Goal: Task Accomplishment & Management: Use online tool/utility

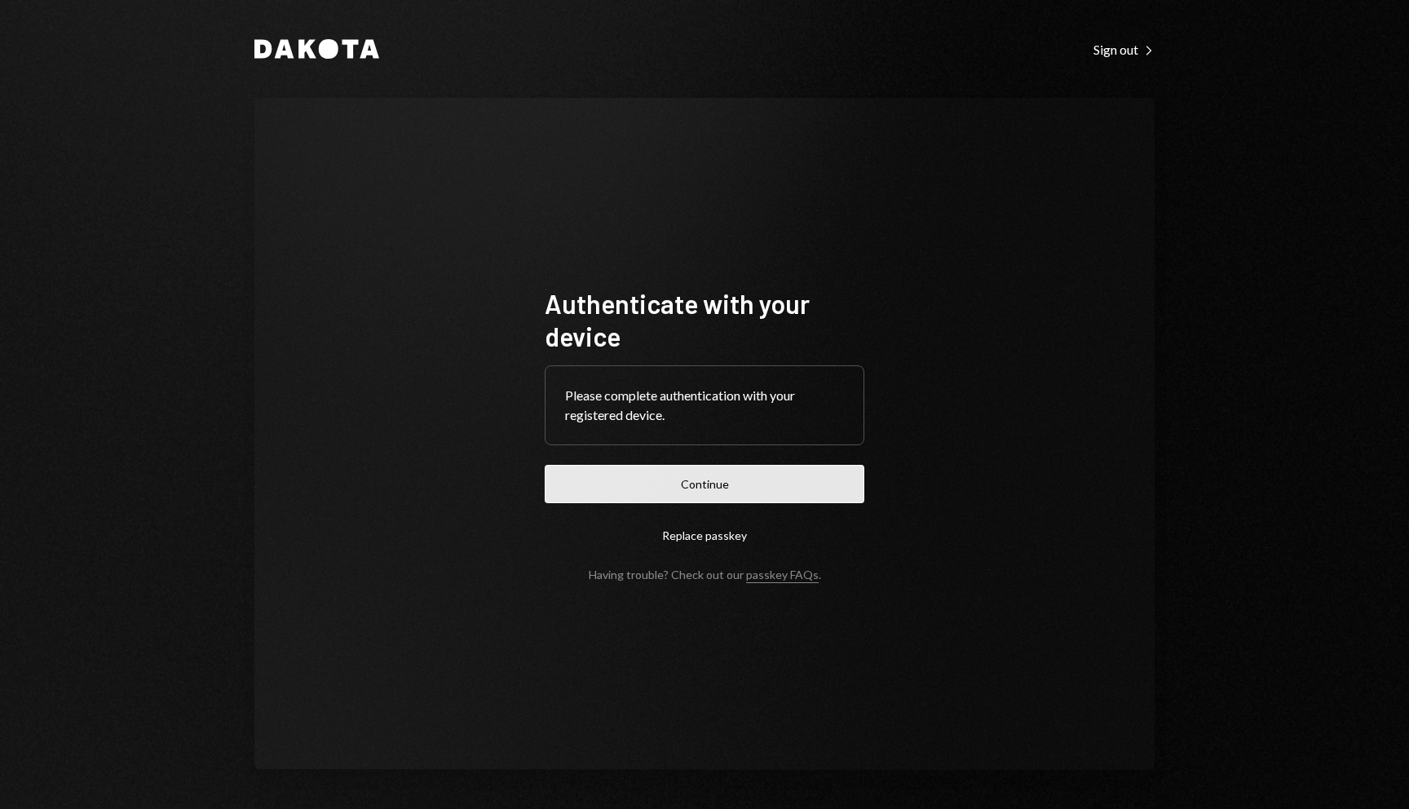
click at [700, 486] on button "Continue" at bounding box center [705, 484] width 320 height 38
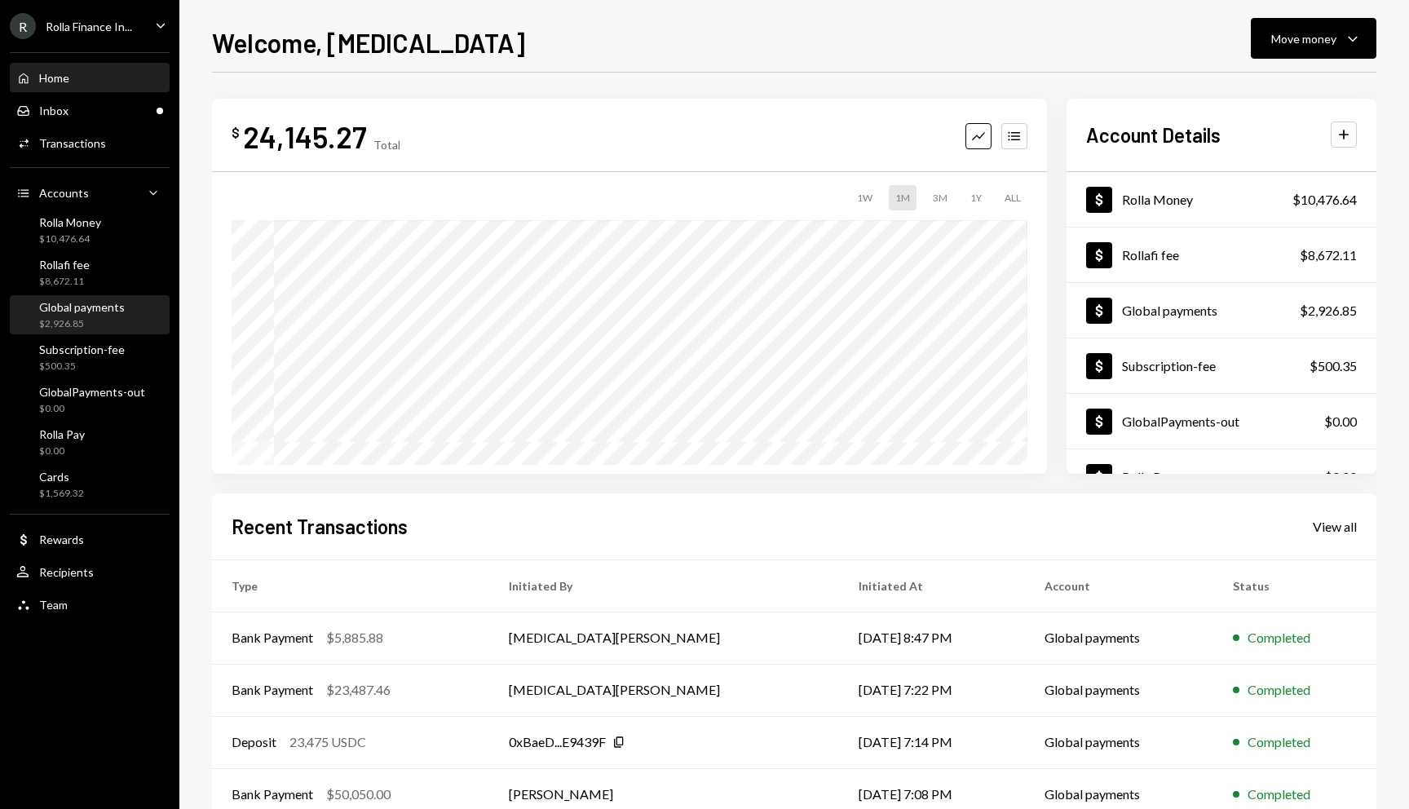
click at [113, 308] on div "Global payments" at bounding box center [82, 307] width 86 height 14
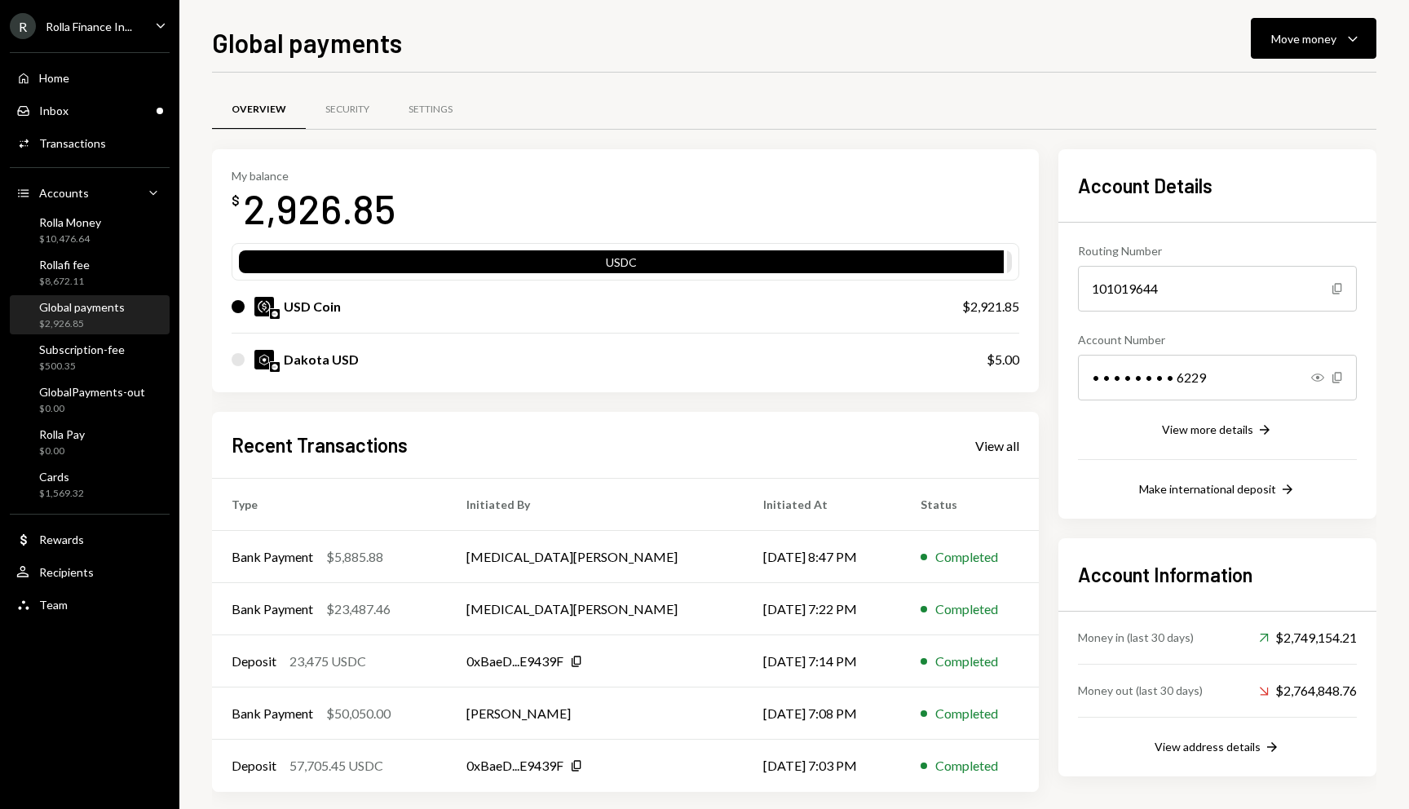
click at [1281, 64] on div "Global payments Move money Caret Down Overview Security Settings My balance $ 2…" at bounding box center [794, 416] width 1165 height 786
click at [1285, 38] on div "Move money" at bounding box center [1303, 38] width 65 height 17
click at [1253, 87] on div "Send" at bounding box center [1300, 87] width 119 height 17
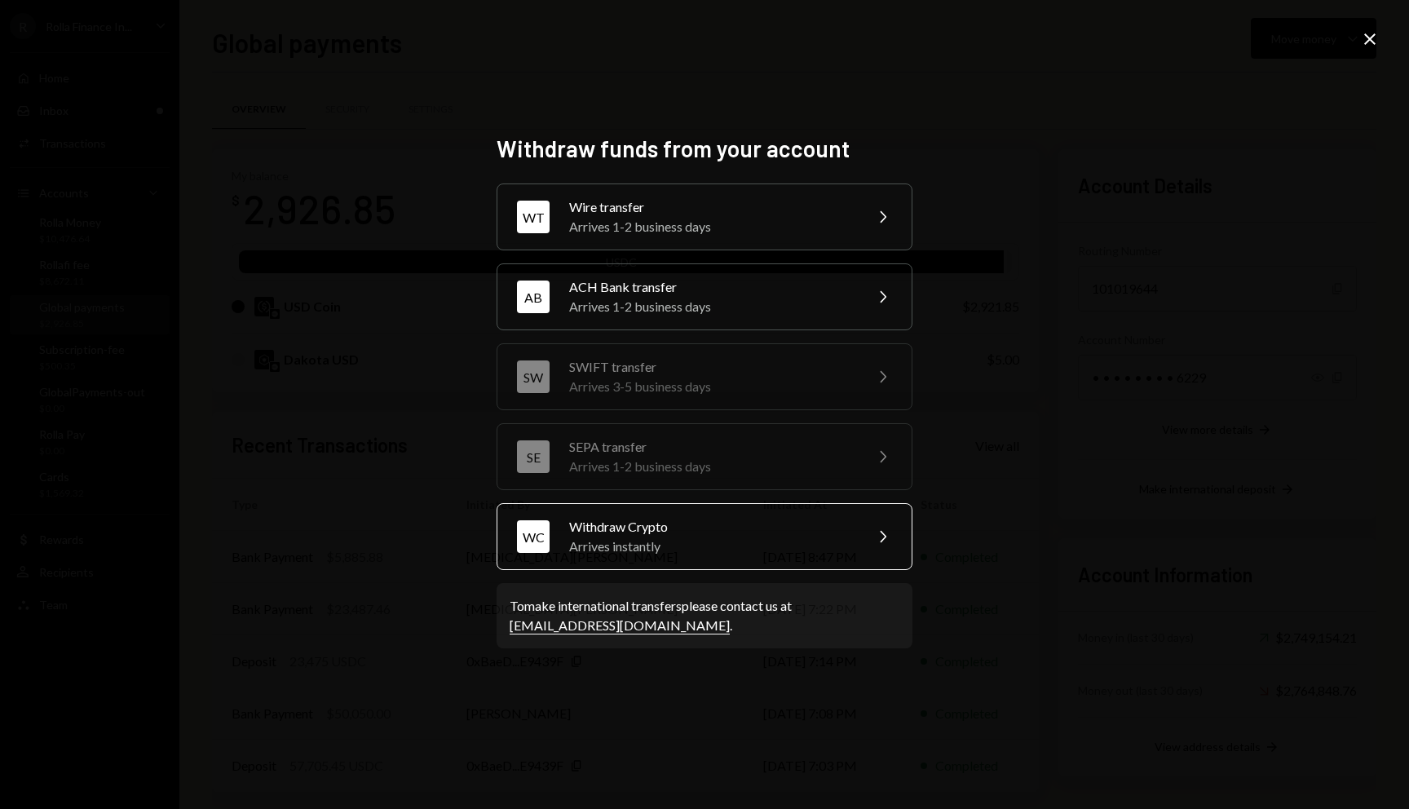
click at [648, 533] on div "Withdraw Crypto" at bounding box center [711, 527] width 284 height 20
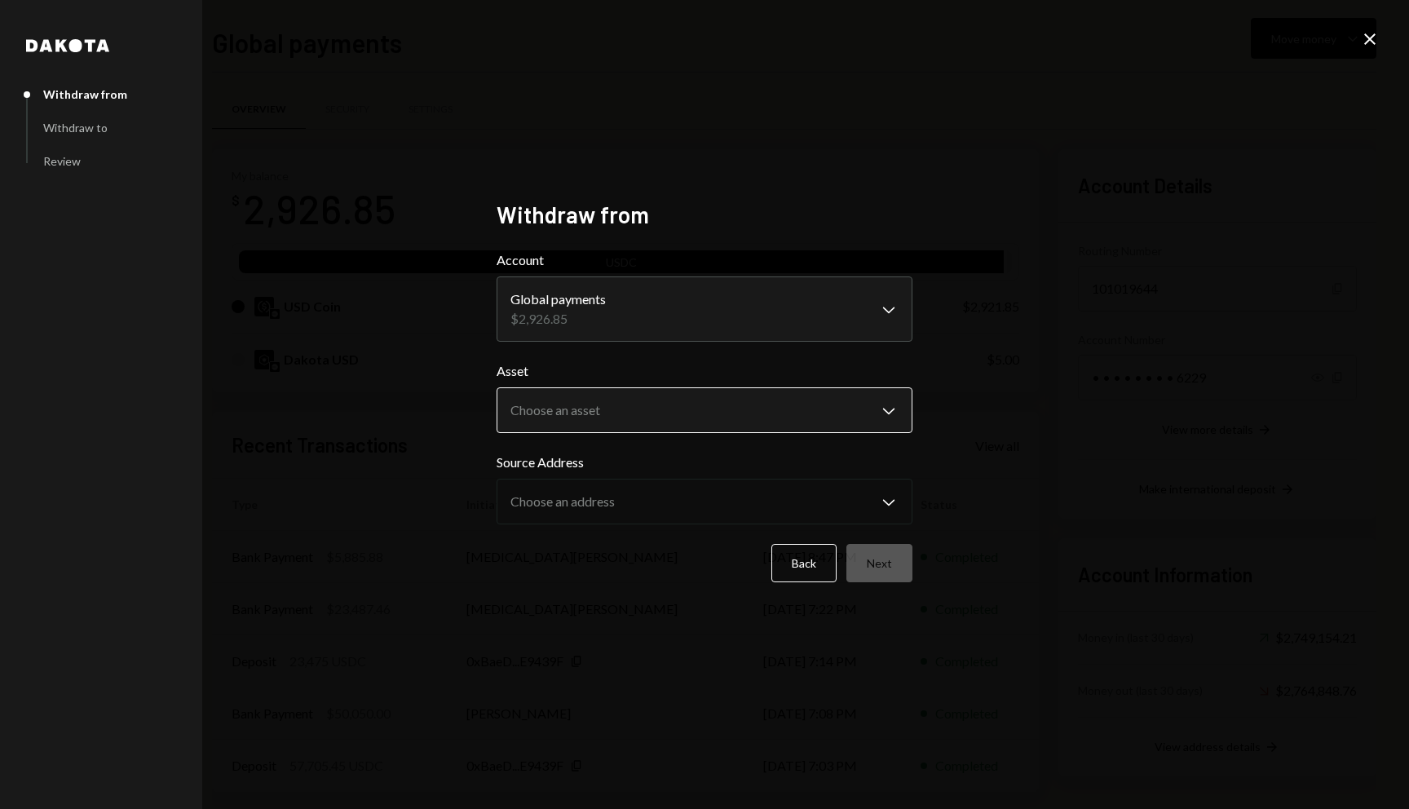
click at [818, 406] on body "R Rolla Finance In... Caret Down Home Home Inbox Inbox Activities Transactions …" at bounding box center [704, 404] width 1409 height 809
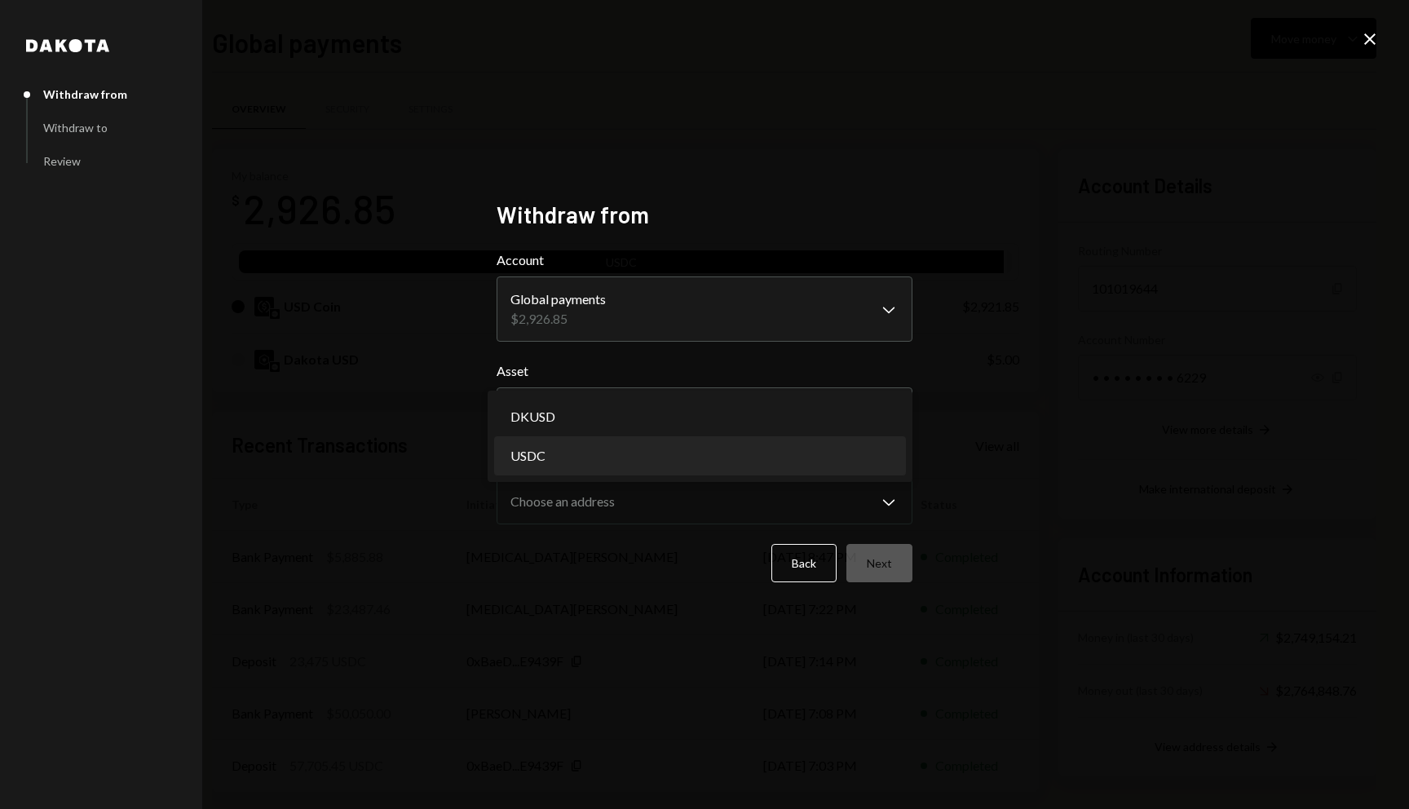
select select "****"
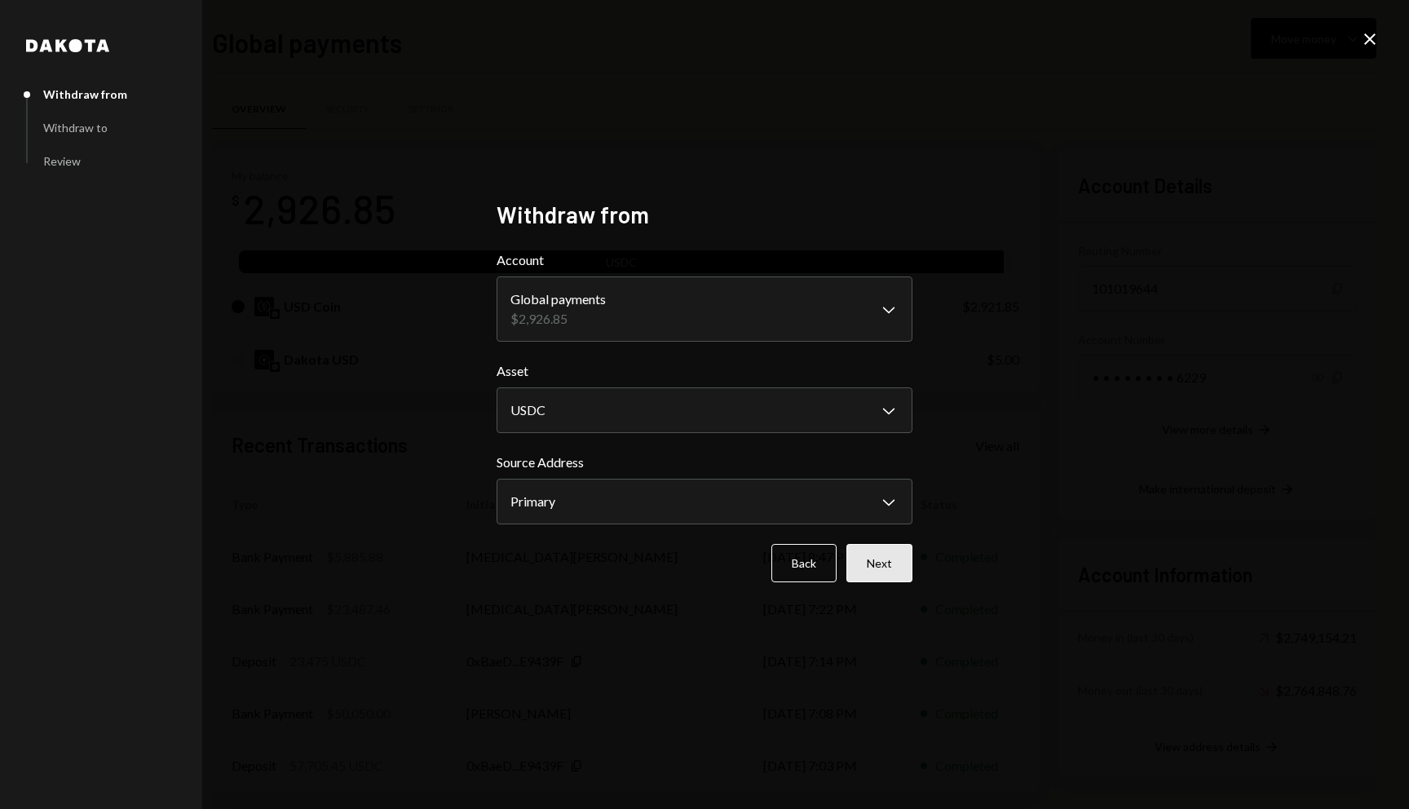
click at [872, 563] on button "Next" at bounding box center [880, 563] width 66 height 38
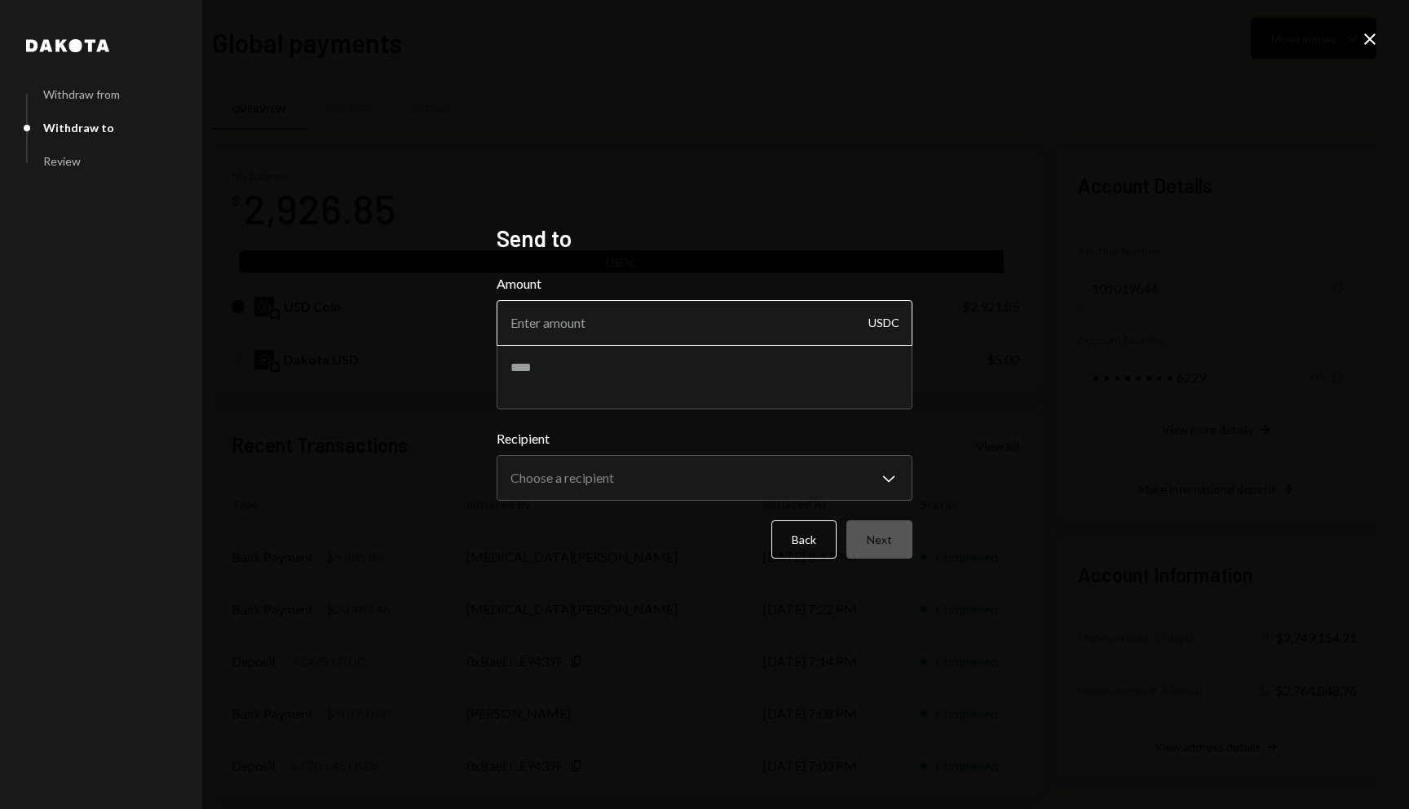
click at [734, 324] on input "Amount" at bounding box center [705, 323] width 416 height 46
click at [793, 546] on button "Back" at bounding box center [803, 539] width 65 height 38
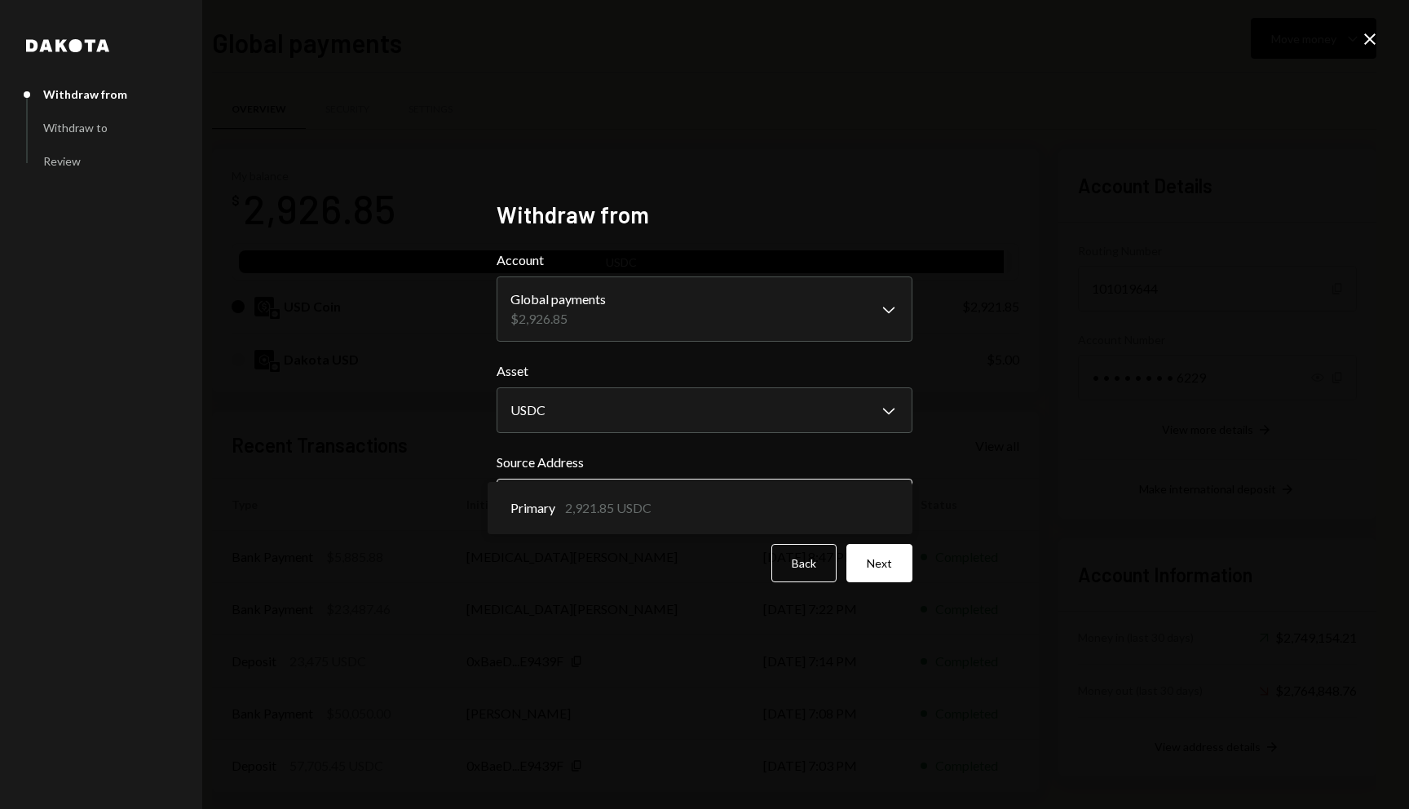
click at [784, 497] on body "R Rolla Finance In... Caret Down Home Home Inbox Inbox Activities Transactions …" at bounding box center [704, 404] width 1409 height 809
click at [882, 576] on button "Next" at bounding box center [880, 563] width 66 height 38
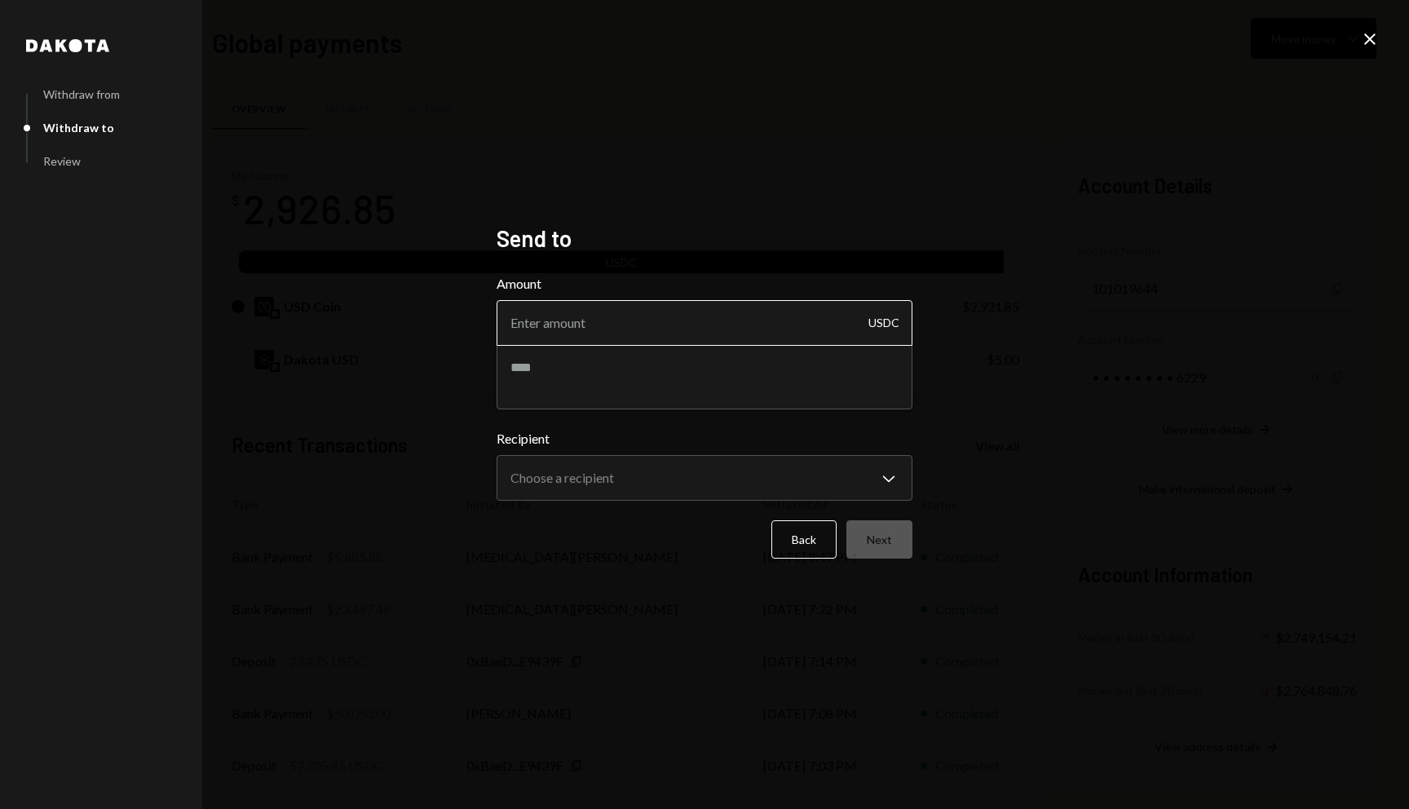
click at [611, 320] on input "Amount" at bounding box center [705, 323] width 416 height 46
type input "2842"
click at [663, 470] on body "R Rolla Finance In... Caret Down Home Home Inbox Inbox Activities Transactions …" at bounding box center [704, 404] width 1409 height 809
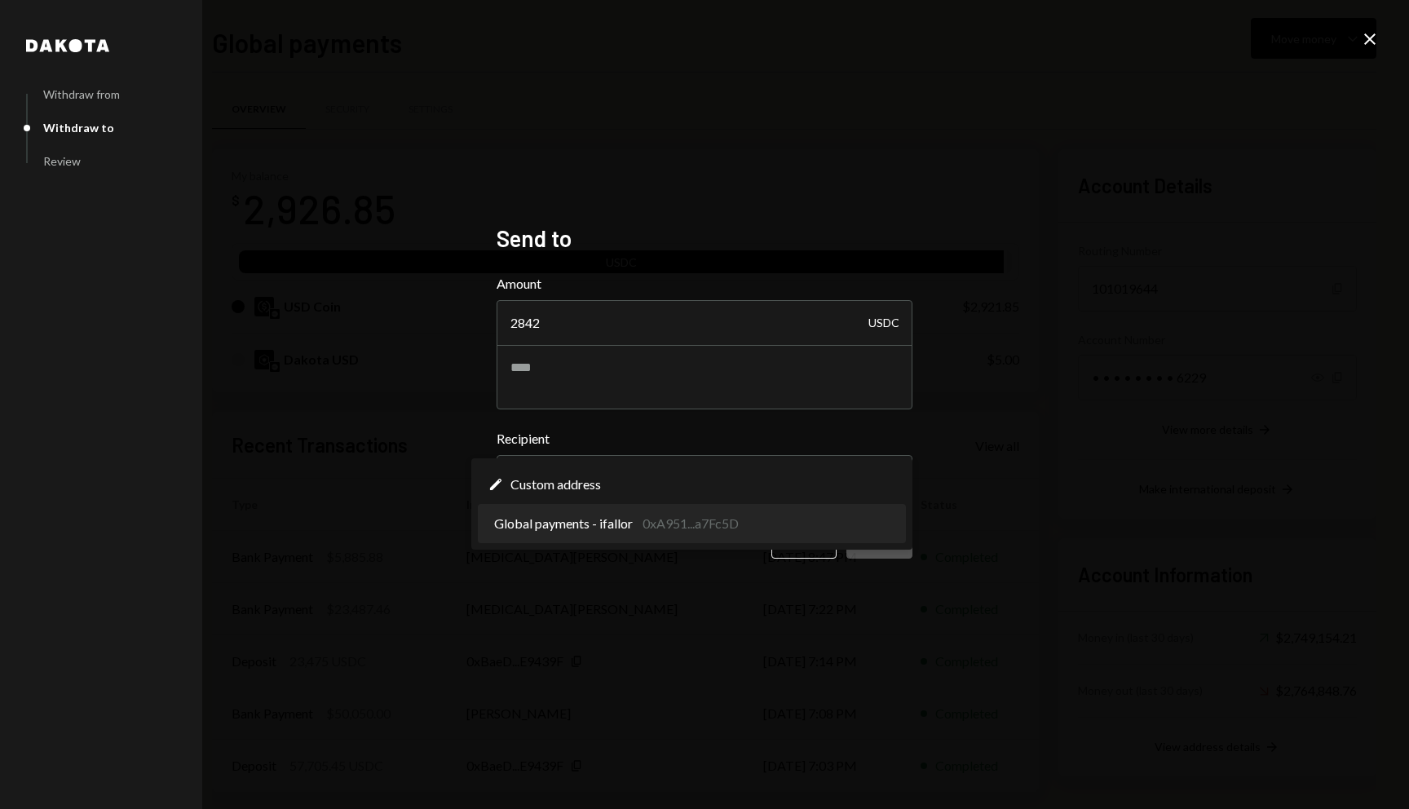
select select "**********"
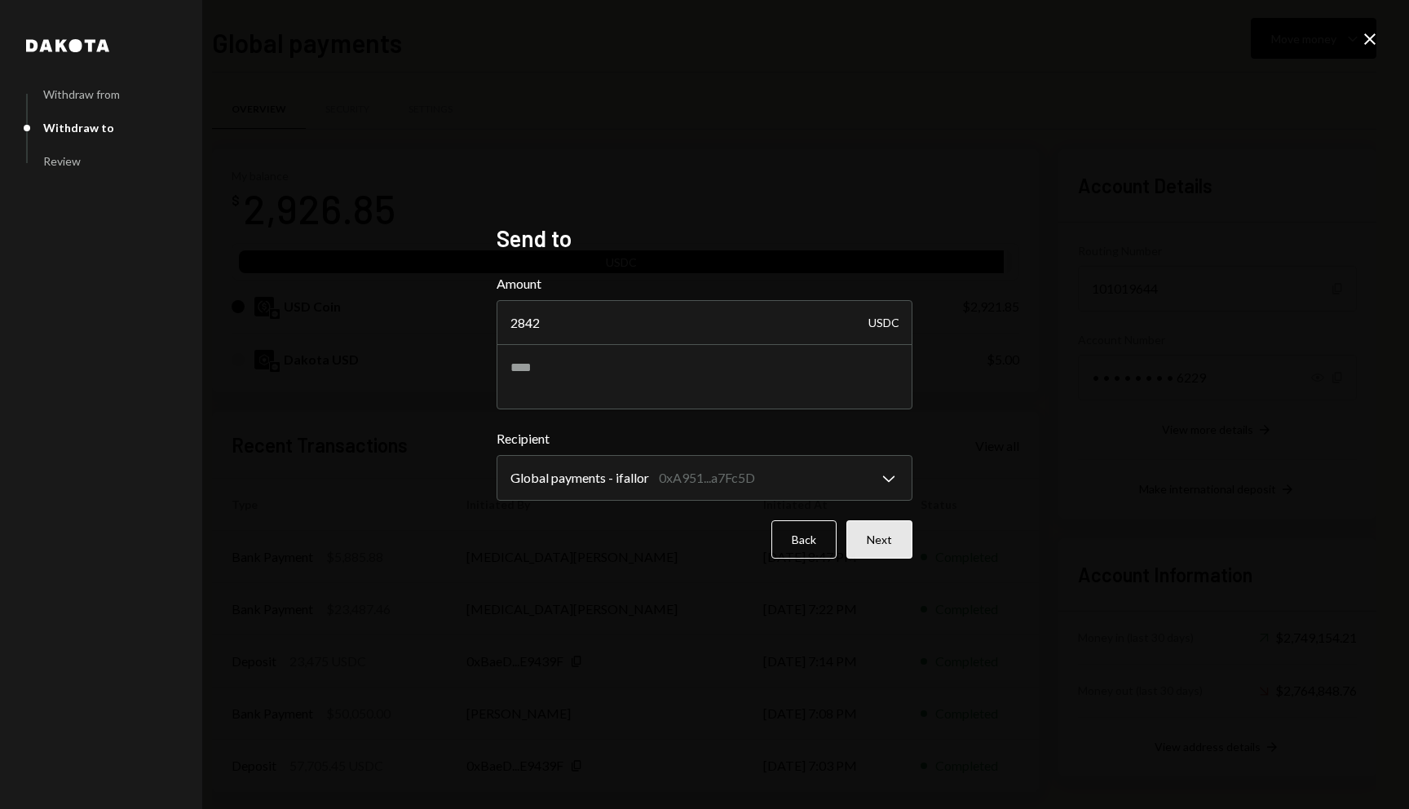
click at [884, 538] on button "Next" at bounding box center [880, 539] width 66 height 38
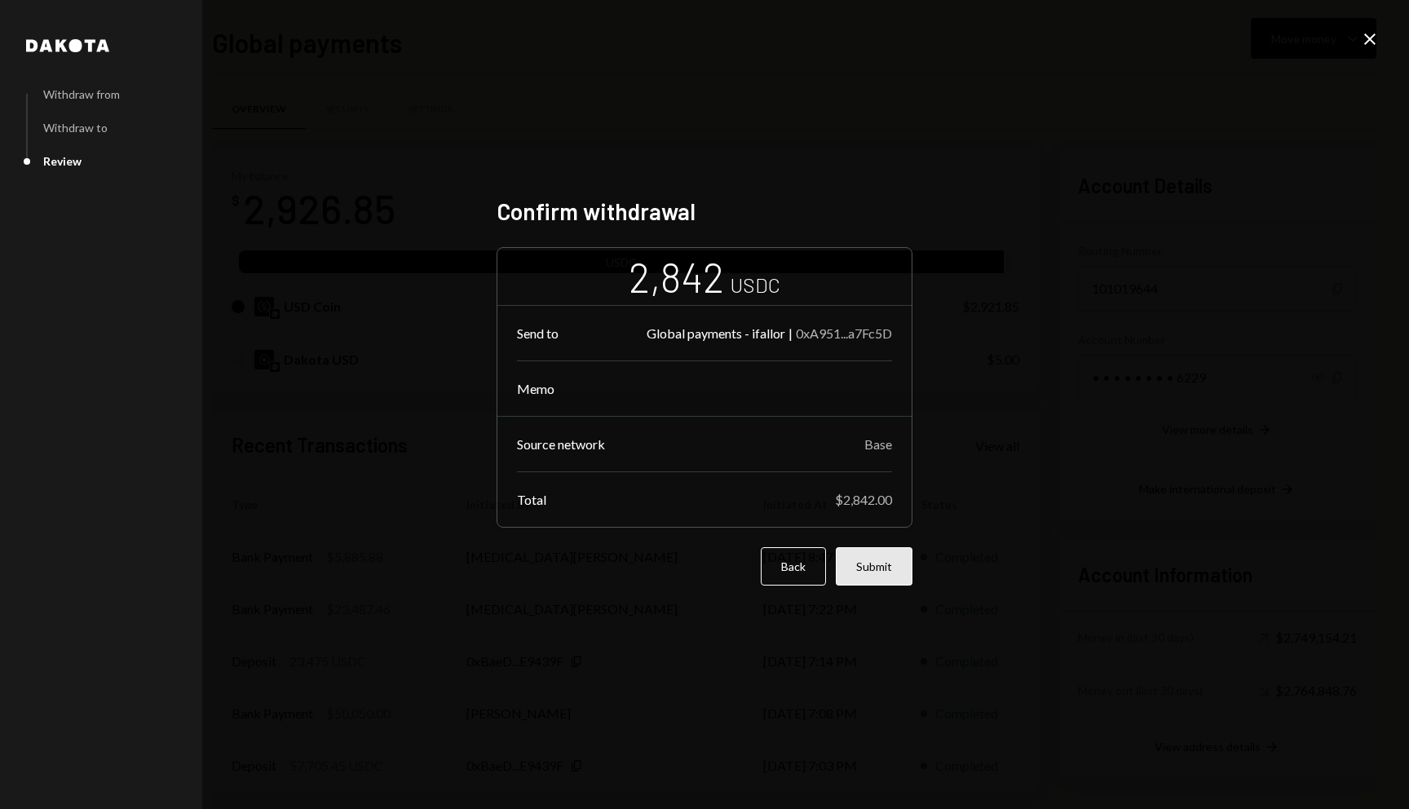
click at [884, 561] on button "Submit" at bounding box center [874, 566] width 77 height 38
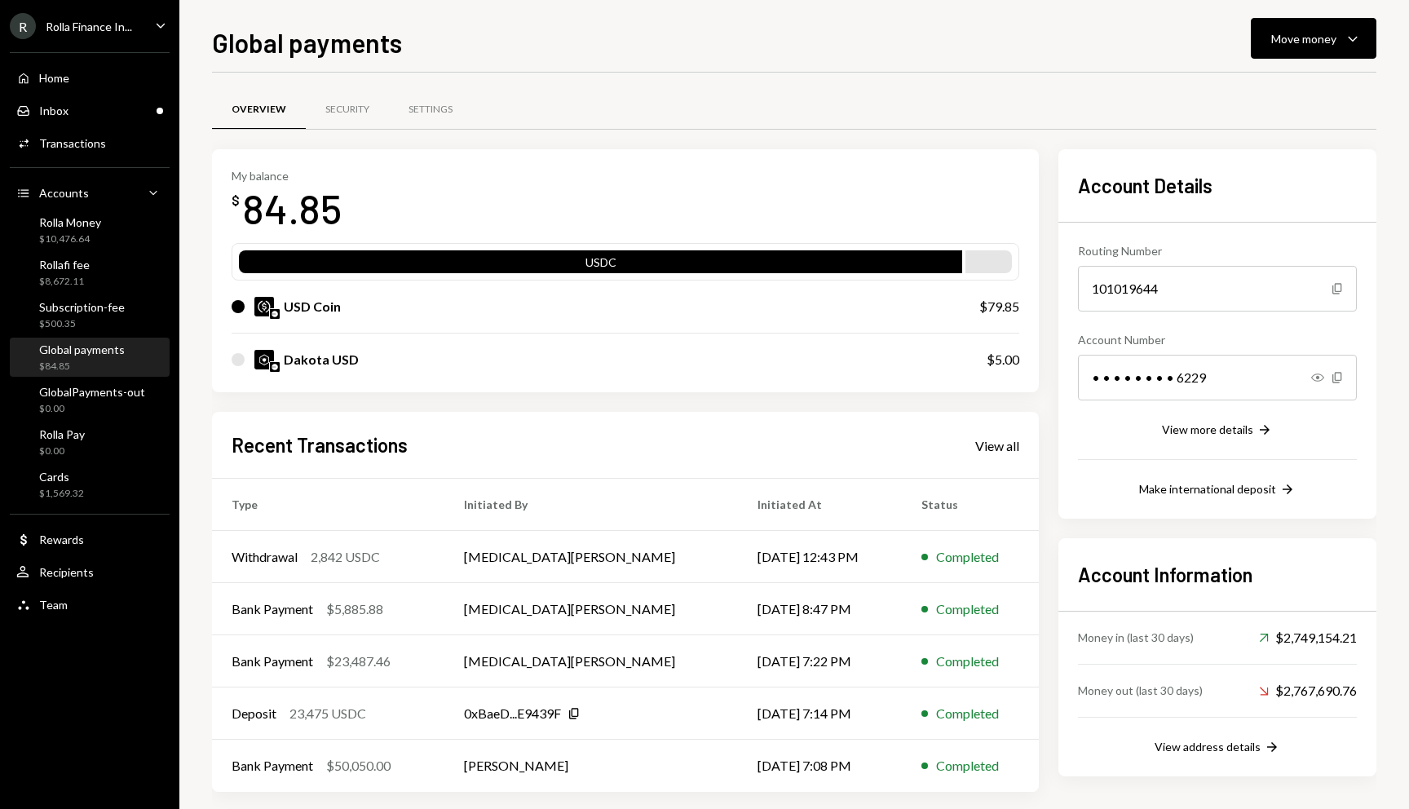
click at [153, 28] on icon "Caret Down" at bounding box center [161, 25] width 18 height 18
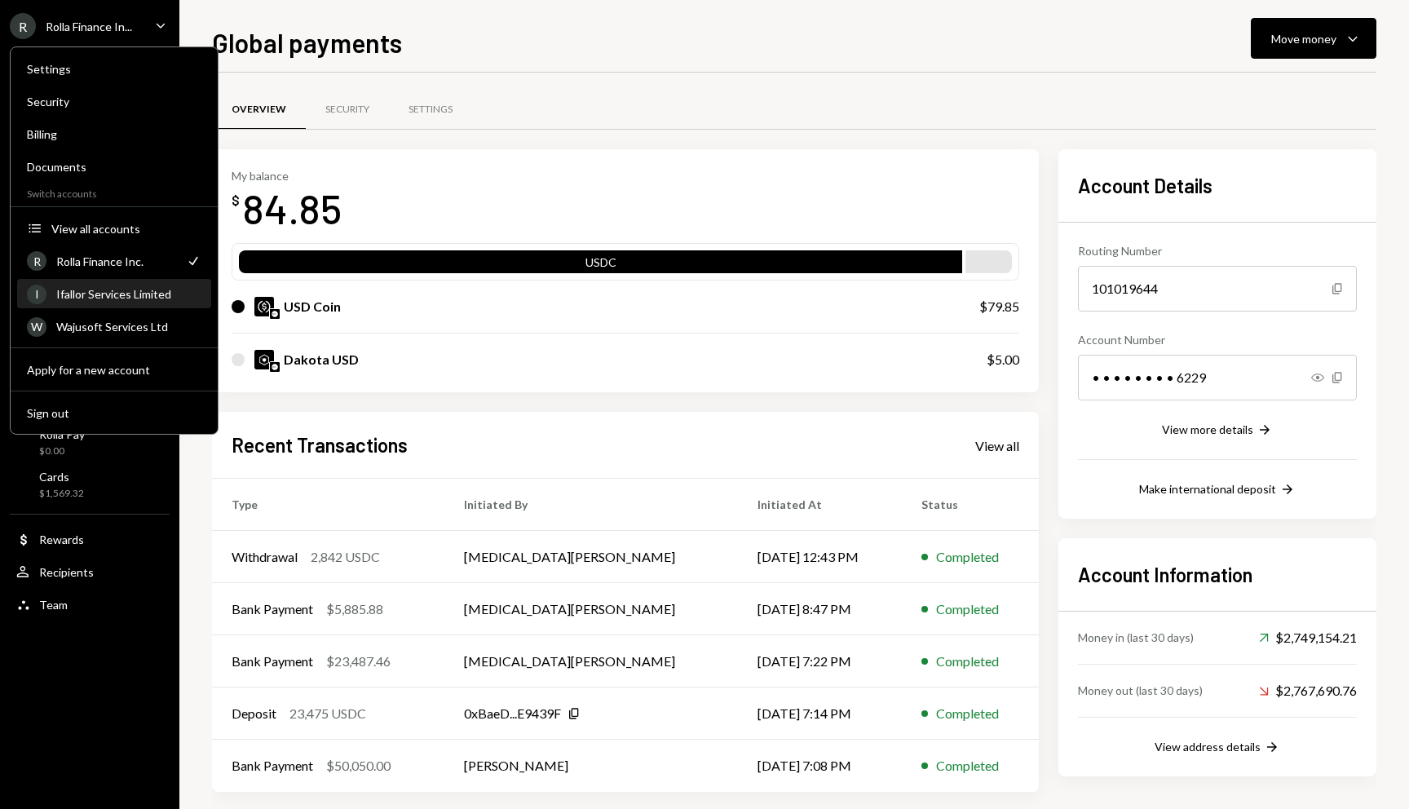
click at [130, 298] on div "Ifallor Services Limited" at bounding box center [128, 294] width 145 height 14
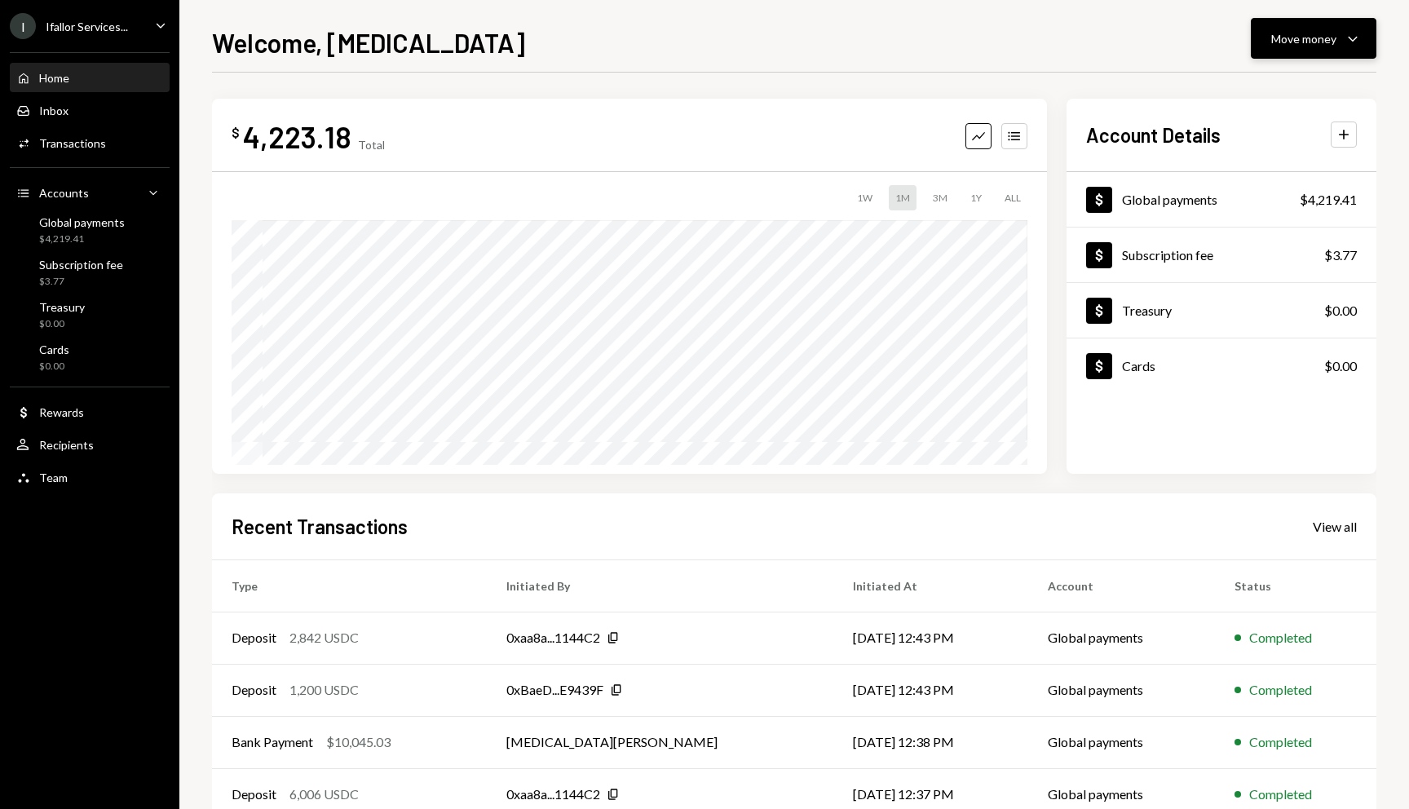
click at [1283, 46] on div "Move money" at bounding box center [1303, 38] width 65 height 17
click at [1250, 91] on div "Send" at bounding box center [1300, 87] width 119 height 17
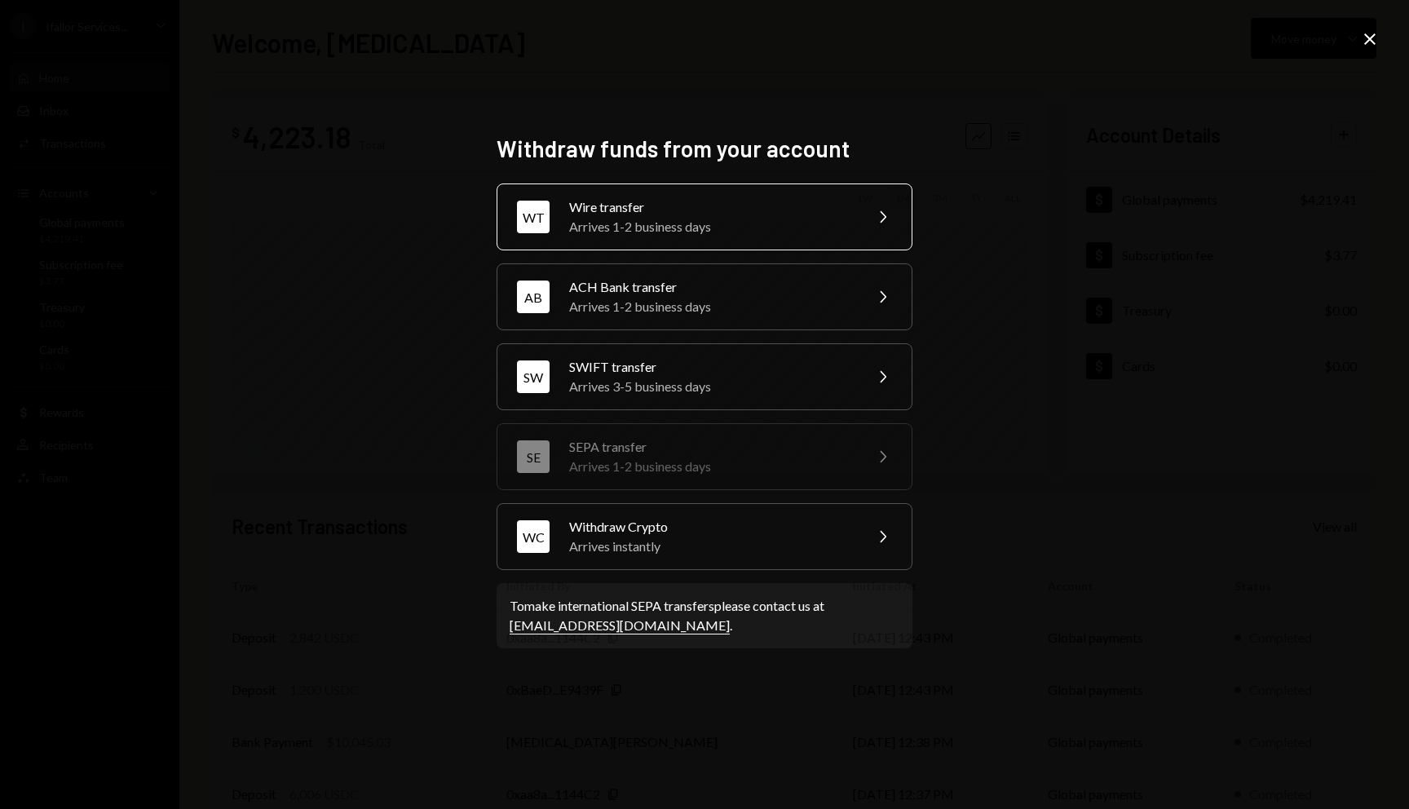
click at [646, 222] on div "Arrives 1-2 business days" at bounding box center [711, 227] width 284 height 20
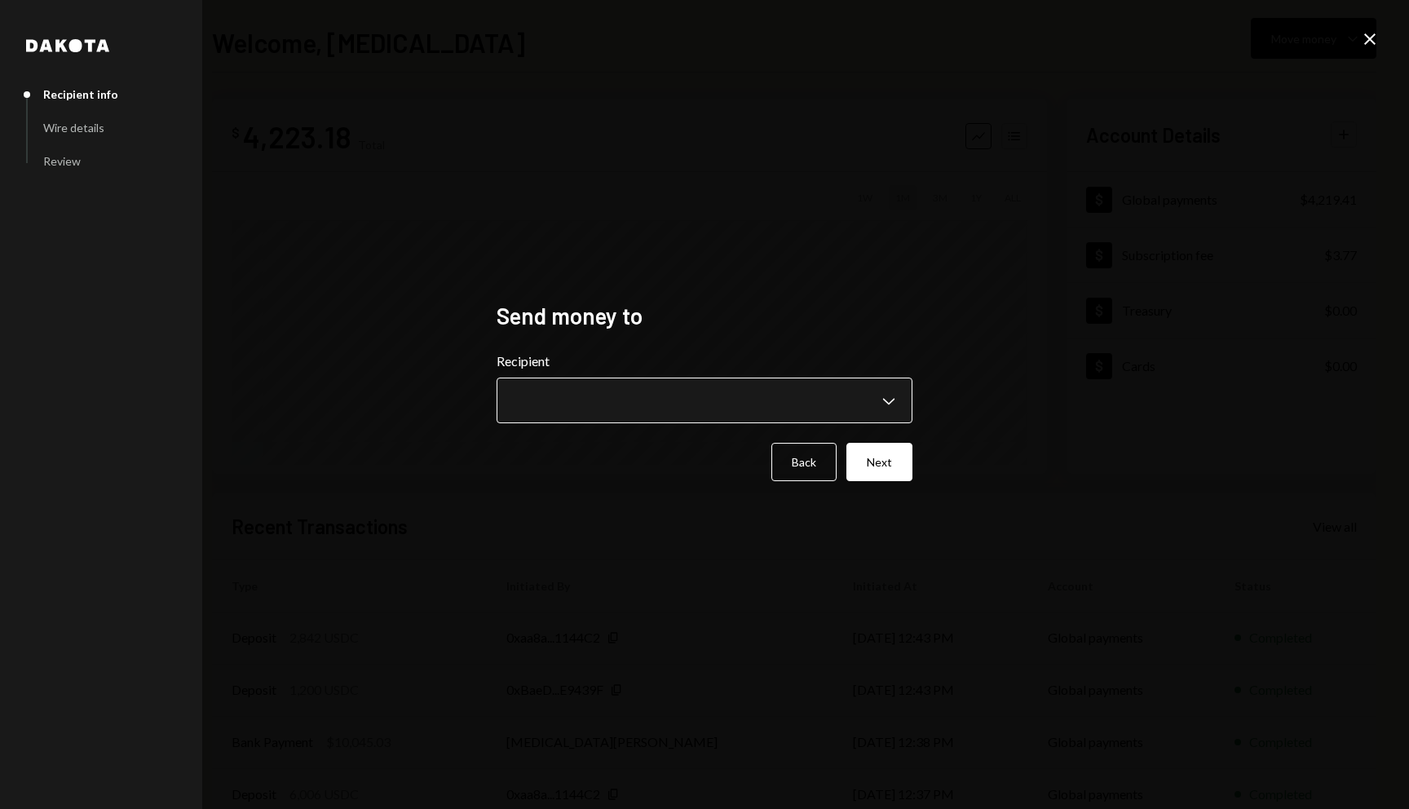
click at [626, 383] on body "I Ifallor Services... Caret Down Home Home Inbox Inbox Activities Transactions …" at bounding box center [704, 404] width 1409 height 809
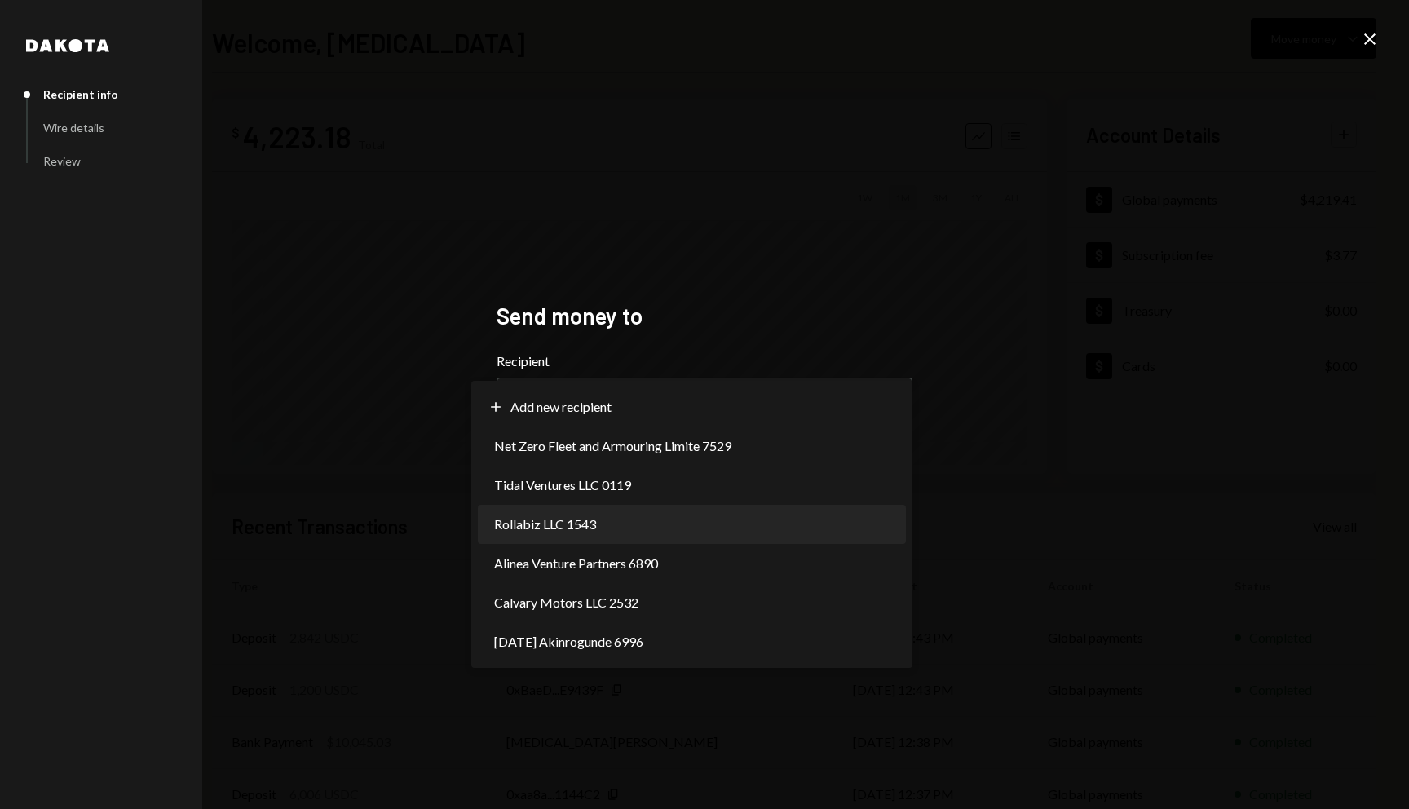
select select "**********"
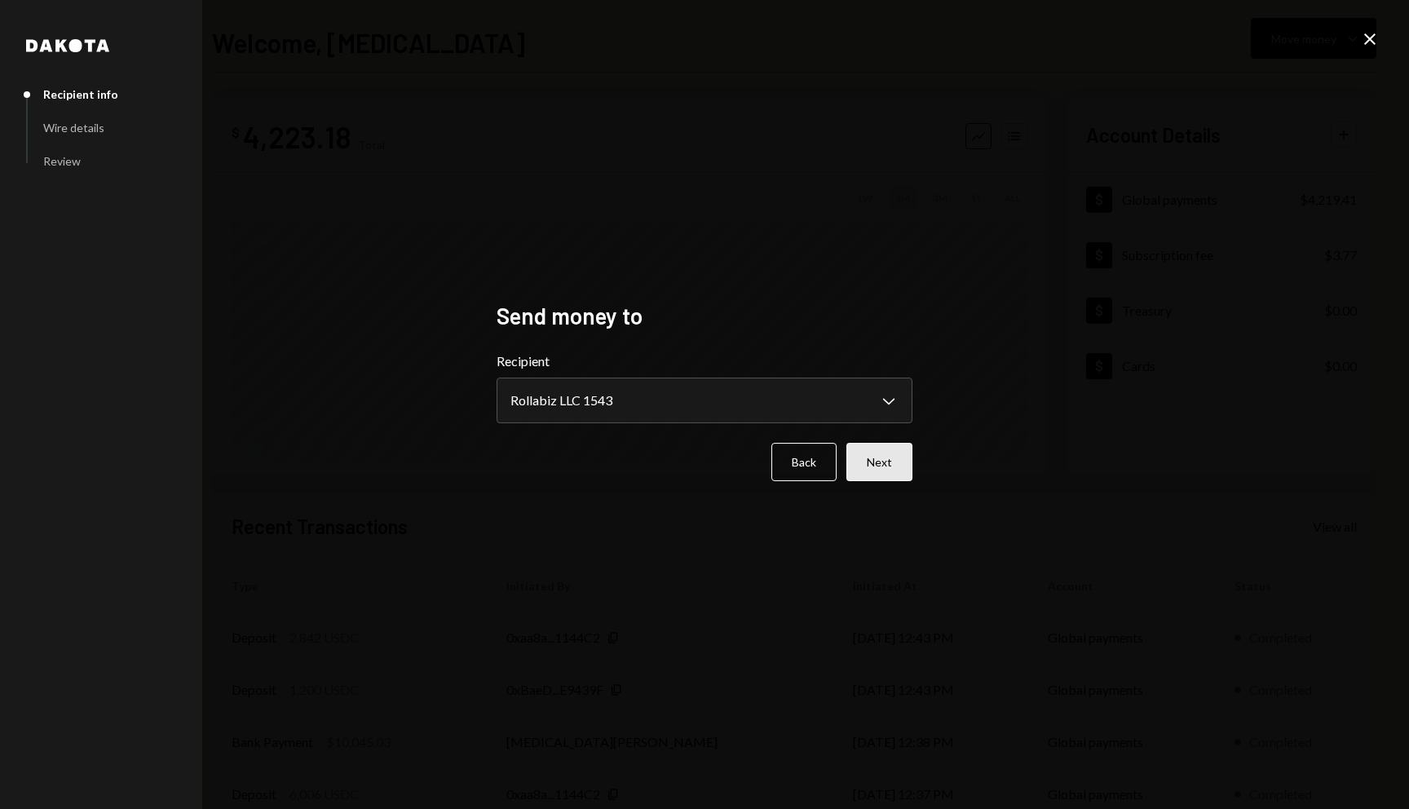
click at [885, 465] on button "Next" at bounding box center [880, 462] width 66 height 38
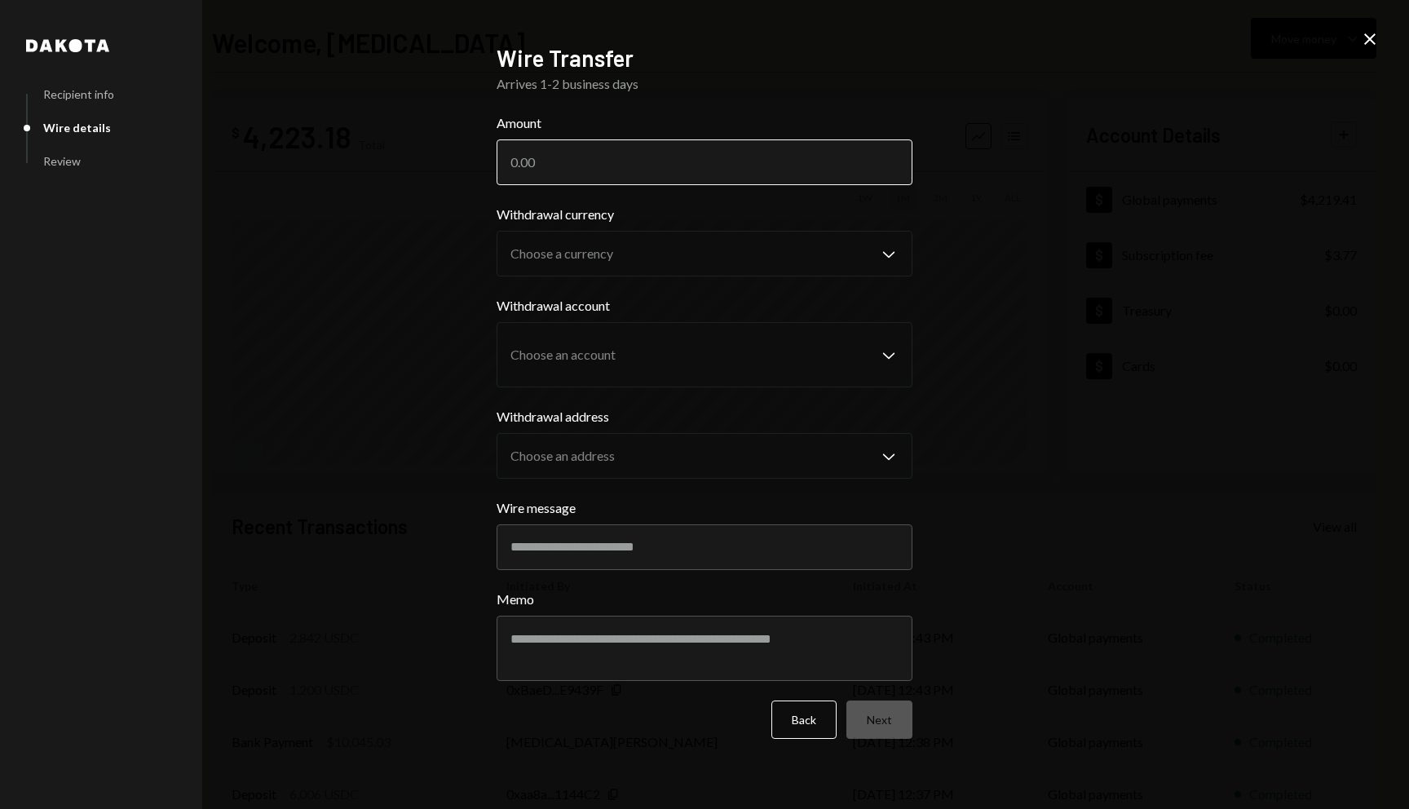
click at [584, 152] on input "Amount" at bounding box center [705, 162] width 416 height 46
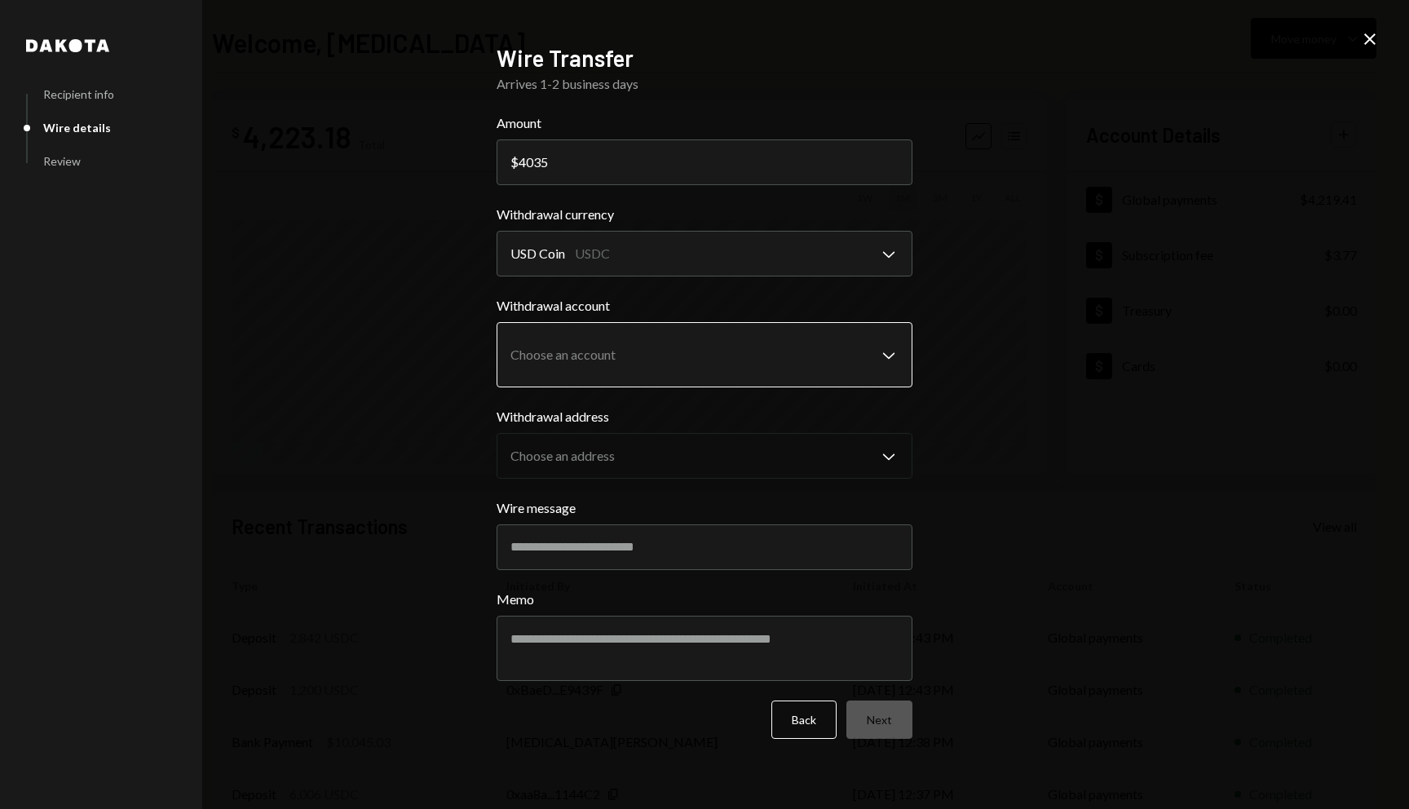
type input "4035"
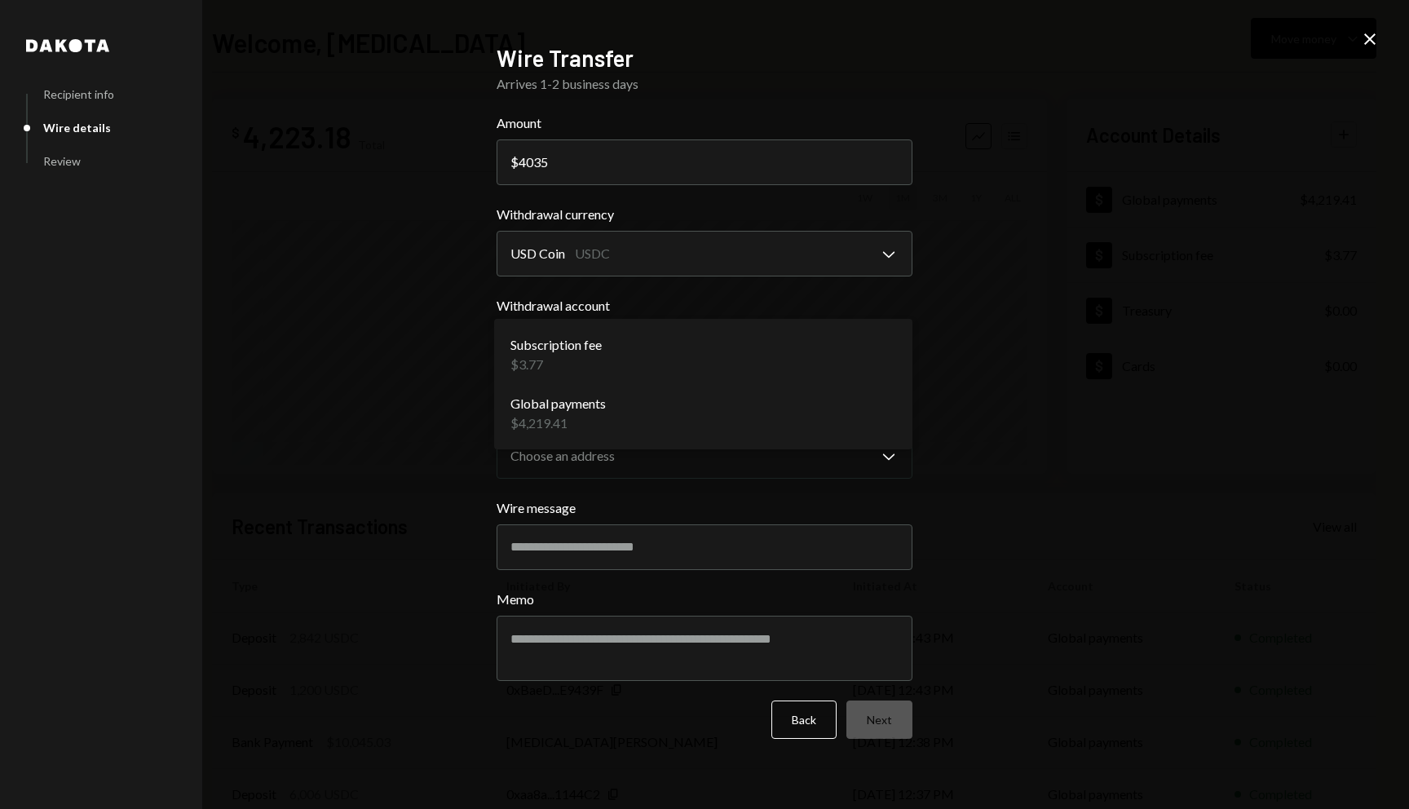
click at [636, 358] on body "I Ifallor Services... Caret Down Home Home Inbox Inbox Activities Transactions …" at bounding box center [704, 404] width 1409 height 809
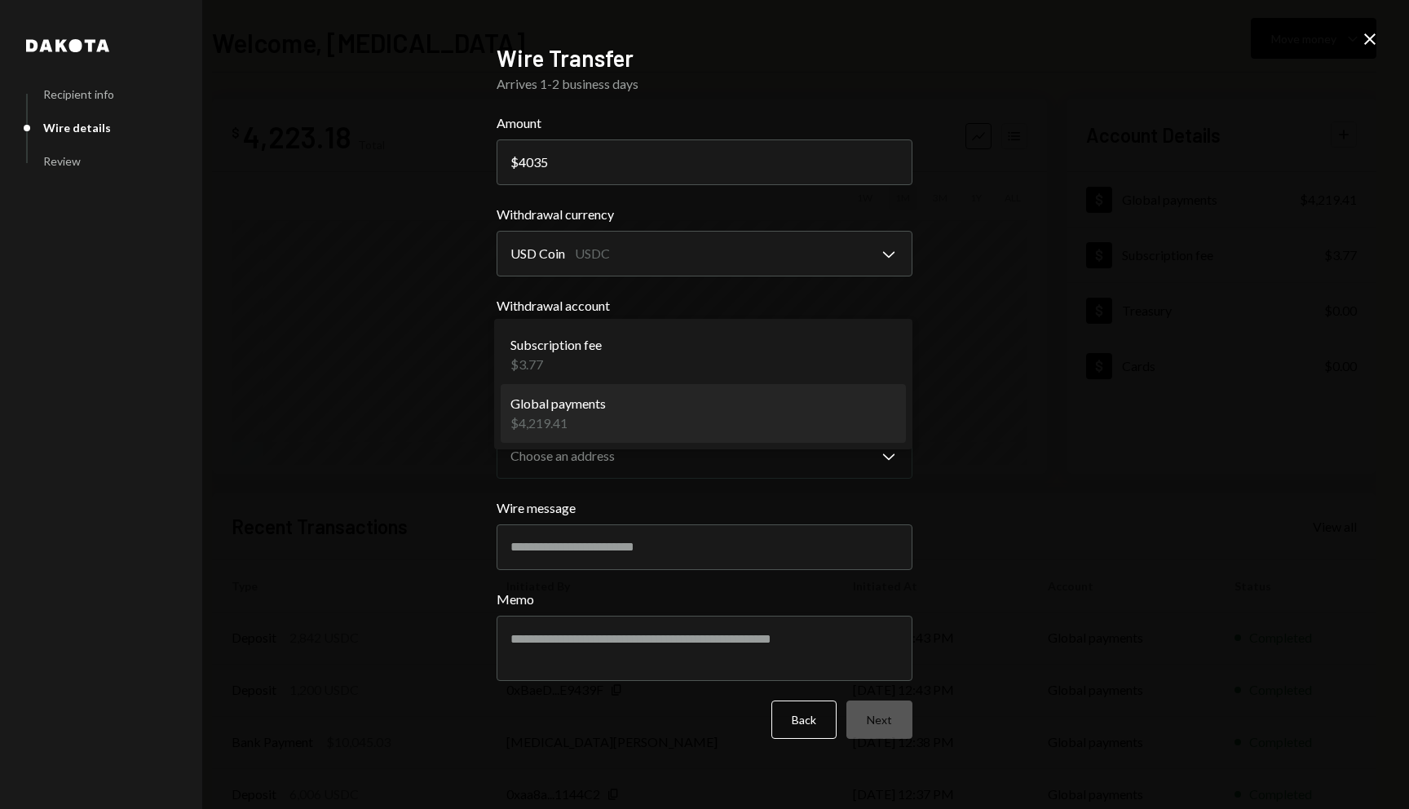
select select "**********"
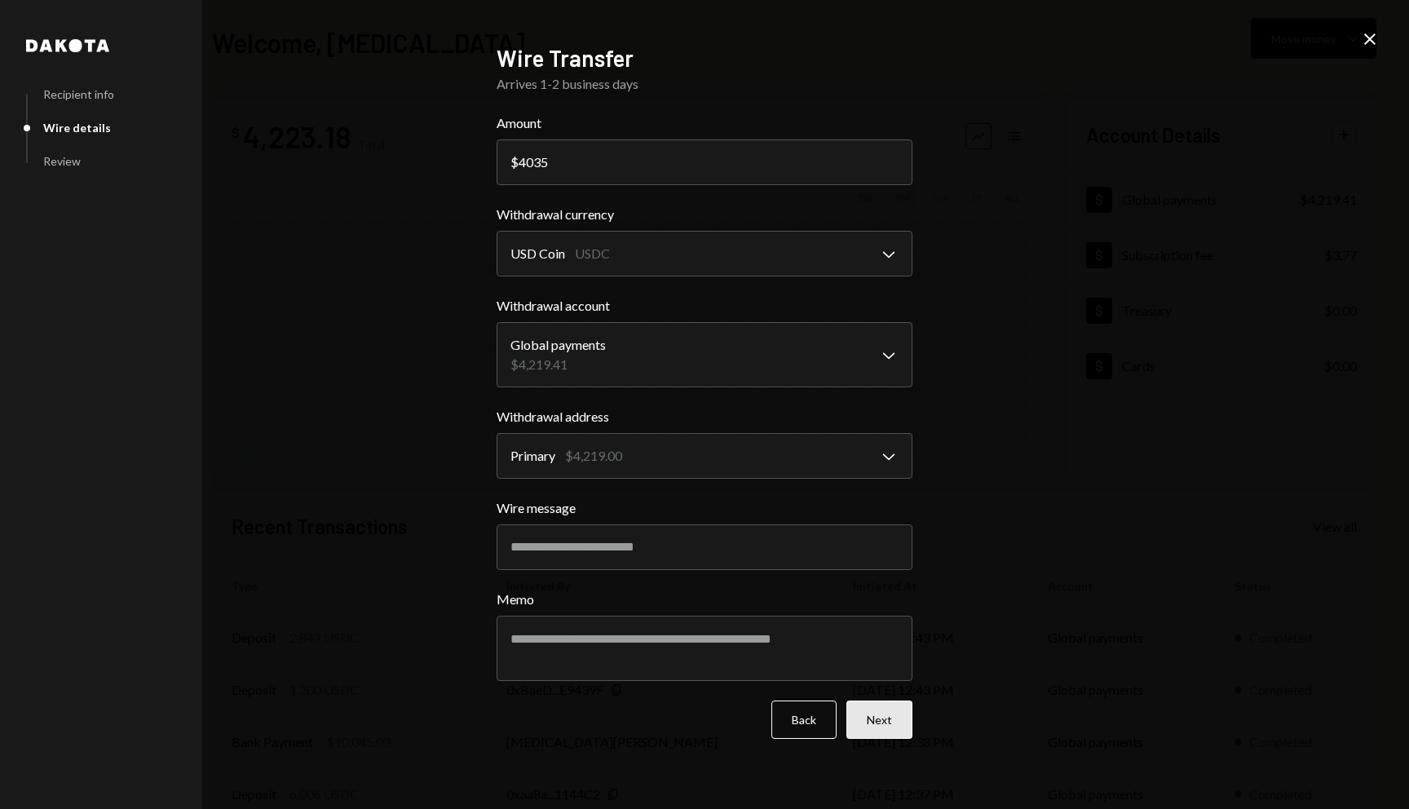
click at [895, 724] on button "Next" at bounding box center [880, 720] width 66 height 38
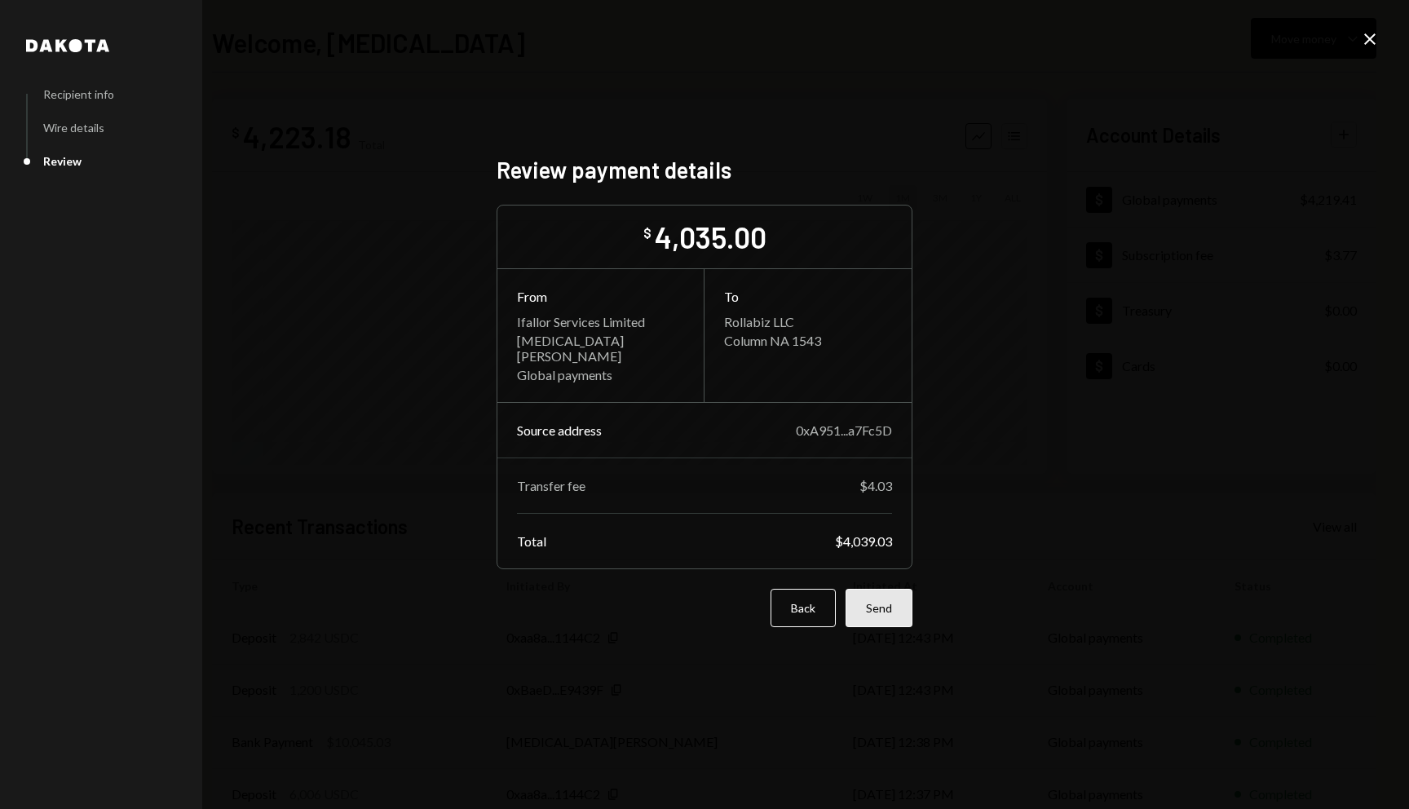
click at [885, 611] on button "Send" at bounding box center [879, 608] width 67 height 38
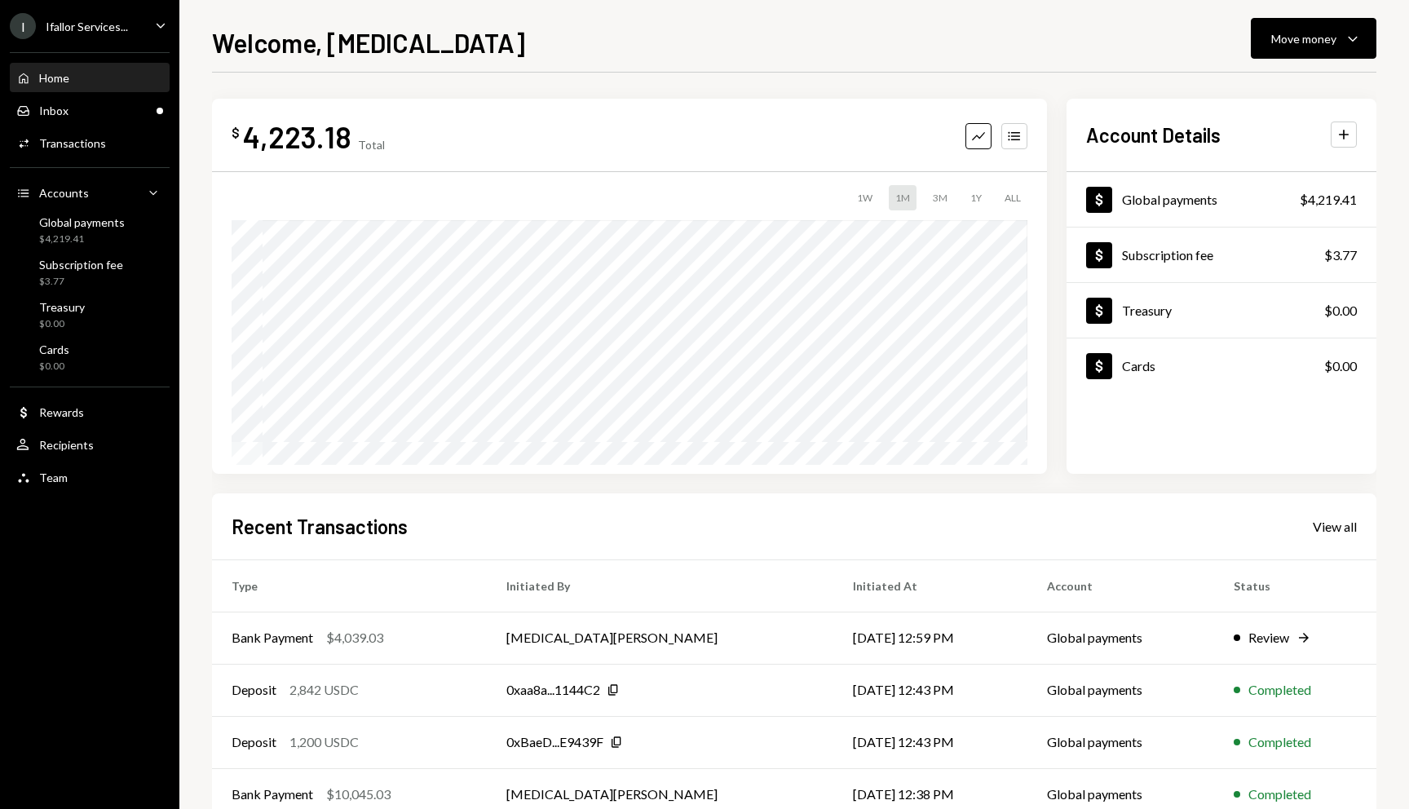
click at [1354, 734] on div "Completed" at bounding box center [1295, 742] width 123 height 20
